Goal: Task Accomplishment & Management: Manage account settings

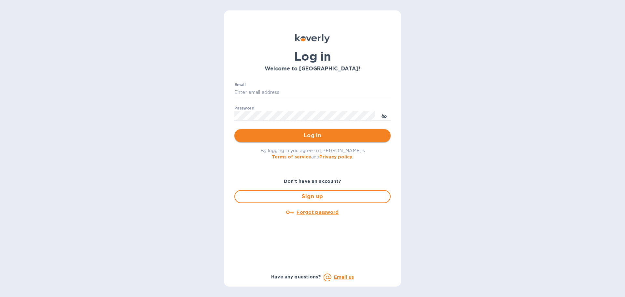
type input "syim@ulogusa.com"
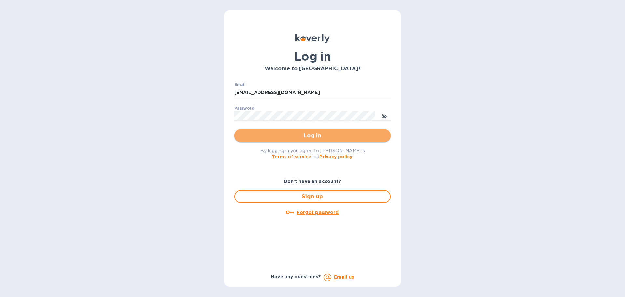
click at [308, 137] on span "Log in" at bounding box center [313, 136] width 146 height 8
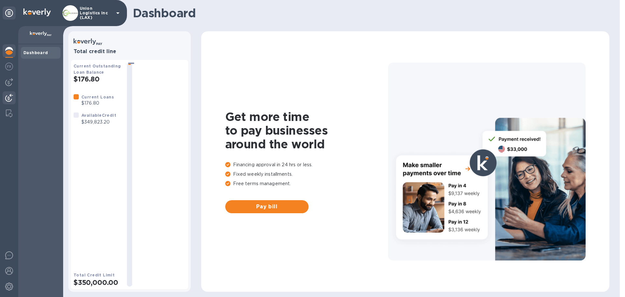
click at [12, 98] on img at bounding box center [9, 98] width 8 height 8
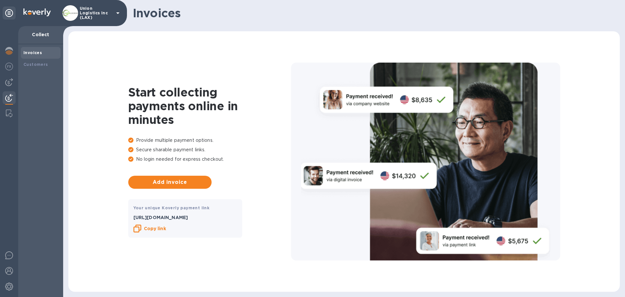
click at [89, 15] on p "Union Logistics Inc (LAX)" at bounding box center [96, 13] width 33 height 14
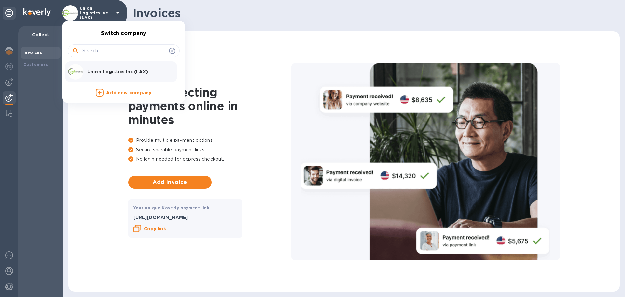
click at [102, 76] on div "Union Logistics Inc (LAX)" at bounding box center [119, 72] width 102 height 16
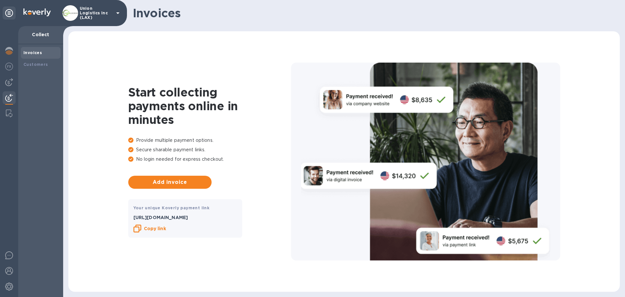
click at [7, 98] on img at bounding box center [9, 98] width 8 height 8
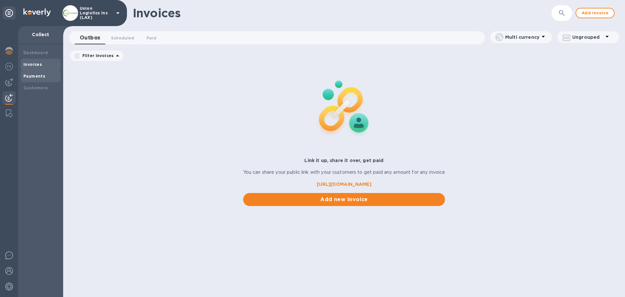
click at [34, 76] on b "Payments" at bounding box center [34, 76] width 22 height 5
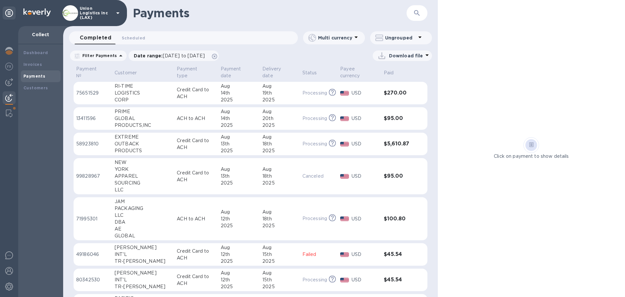
click at [182, 97] on p "Credit Card to ACH" at bounding box center [196, 93] width 38 height 14
